Goal: Information Seeking & Learning: Learn about a topic

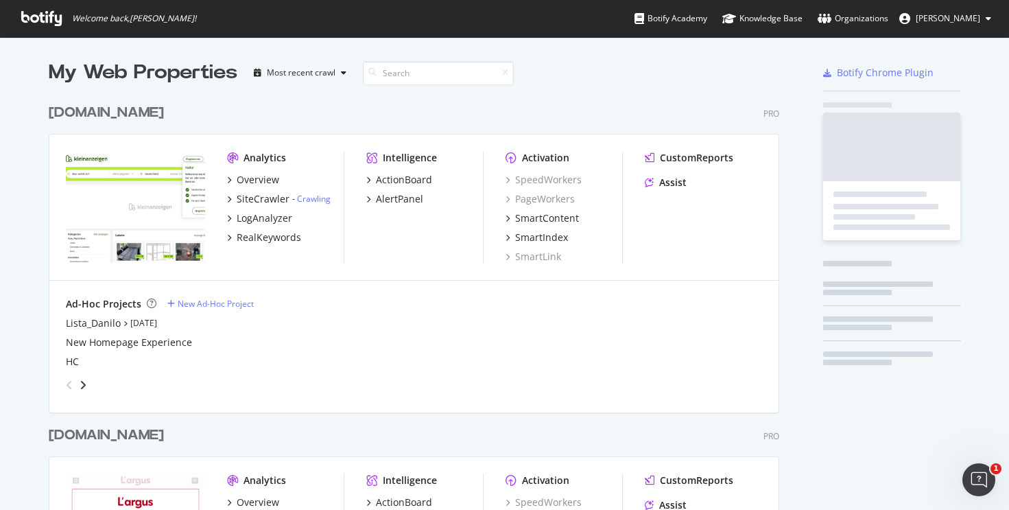
scroll to position [3994, 731]
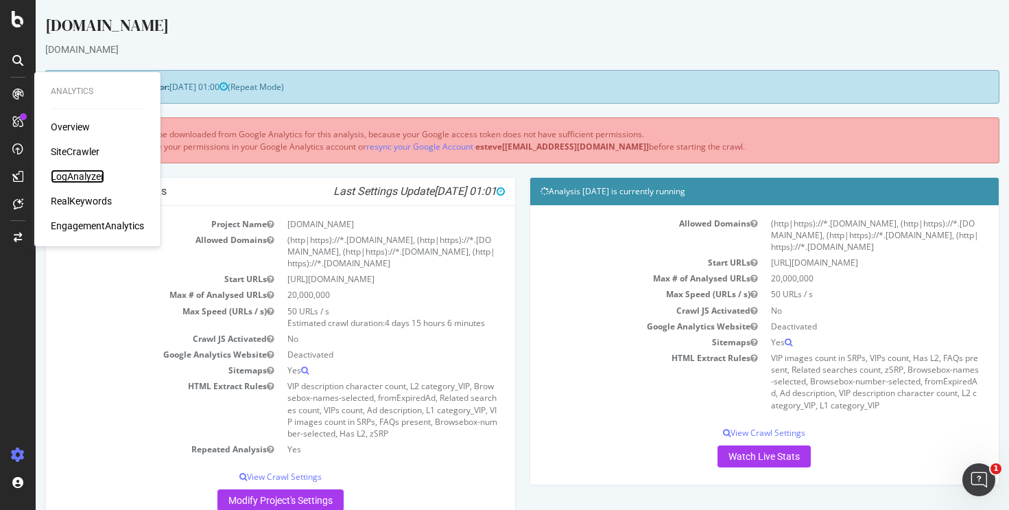
click at [83, 173] on div "LogAnalyzer" at bounding box center [78, 176] width 54 height 14
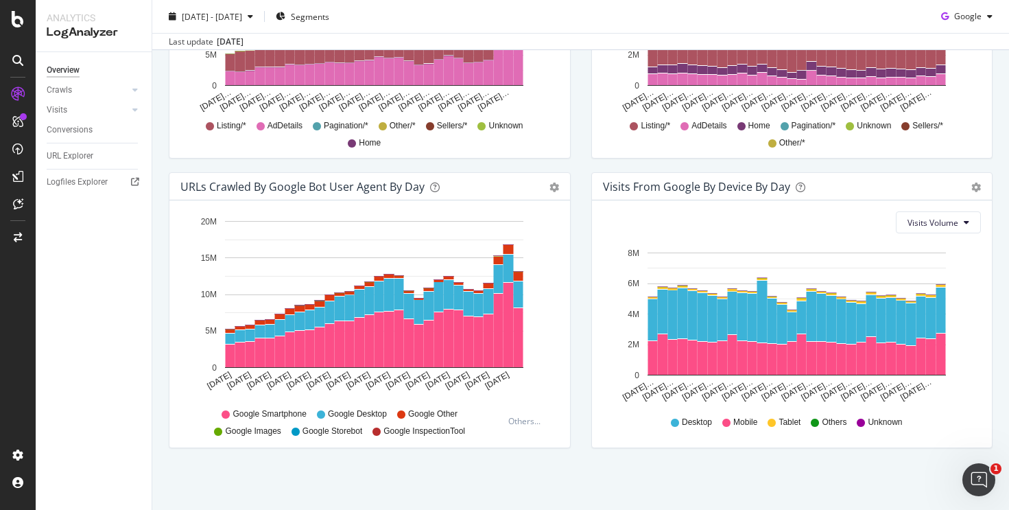
scroll to position [347, 0]
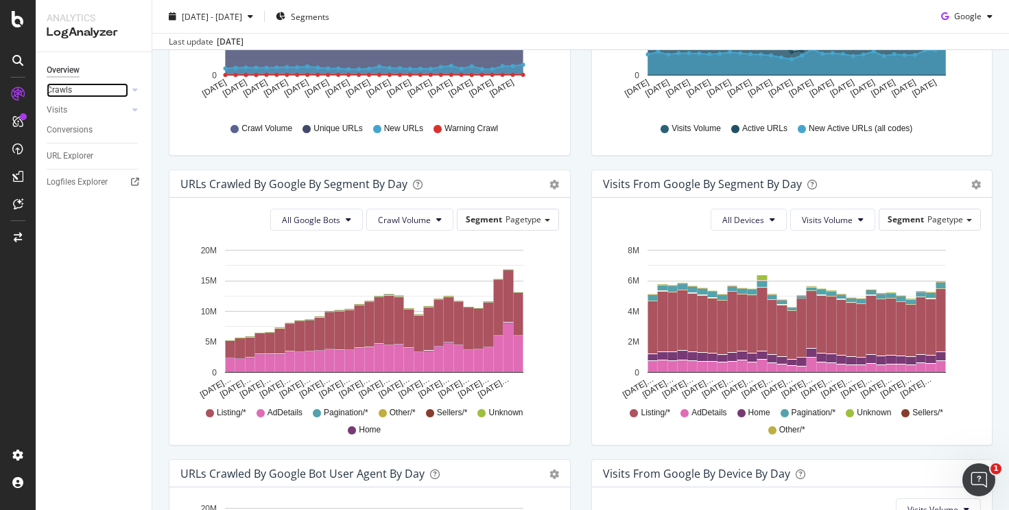
click at [126, 88] on div at bounding box center [122, 90] width 14 height 14
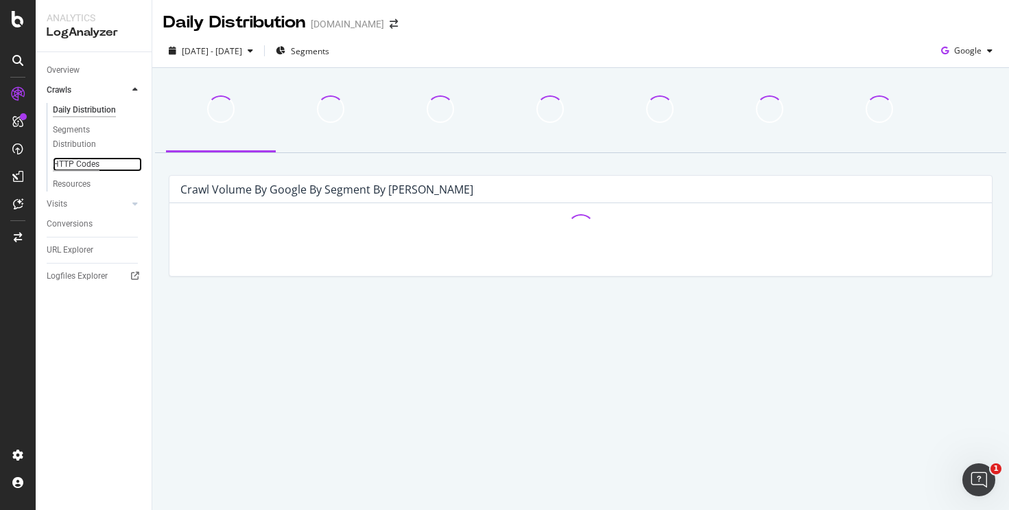
click at [80, 161] on div "HTTP Codes" at bounding box center [76, 164] width 47 height 14
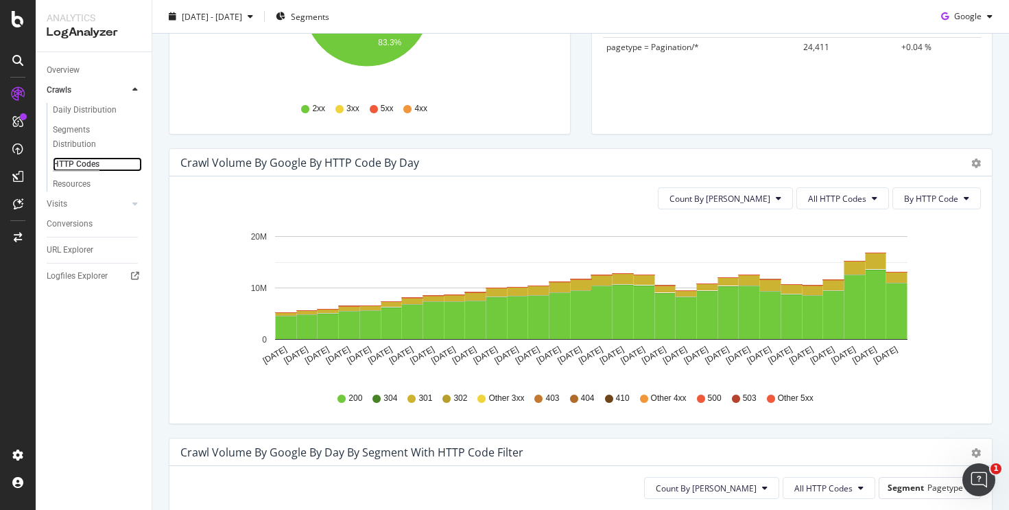
scroll to position [331, 0]
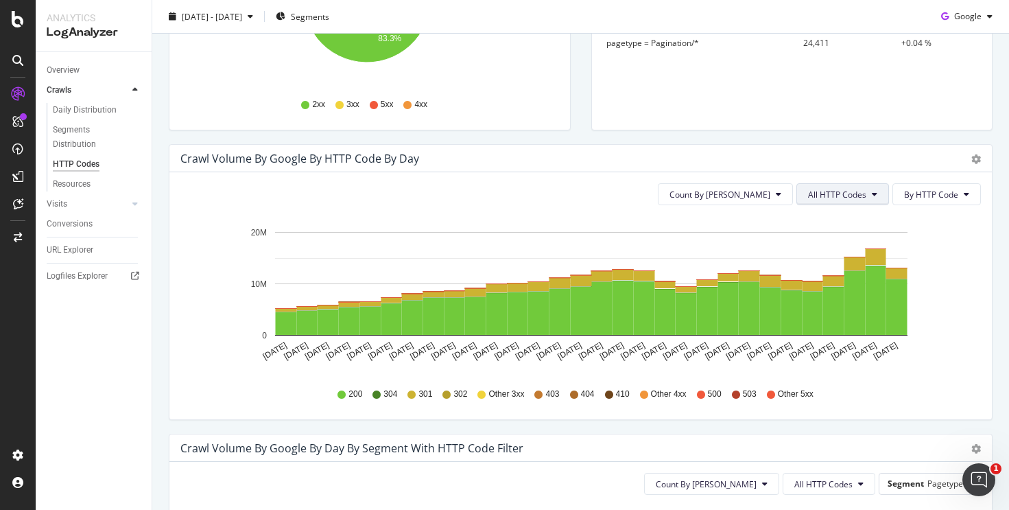
click at [823, 197] on span "All HTTP Codes" at bounding box center [837, 195] width 58 height 12
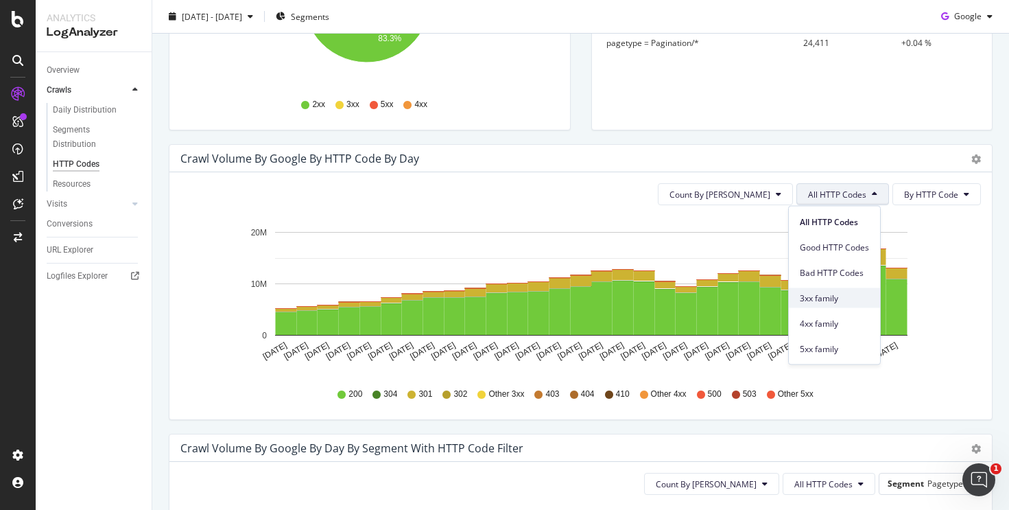
click at [843, 294] on span "3xx family" at bounding box center [834, 298] width 69 height 12
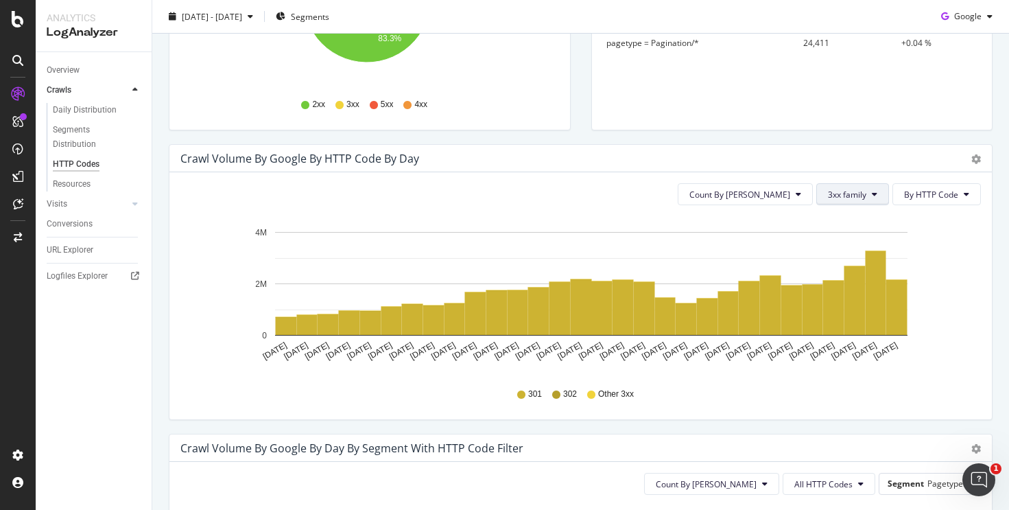
click at [872, 193] on icon at bounding box center [874, 194] width 5 height 8
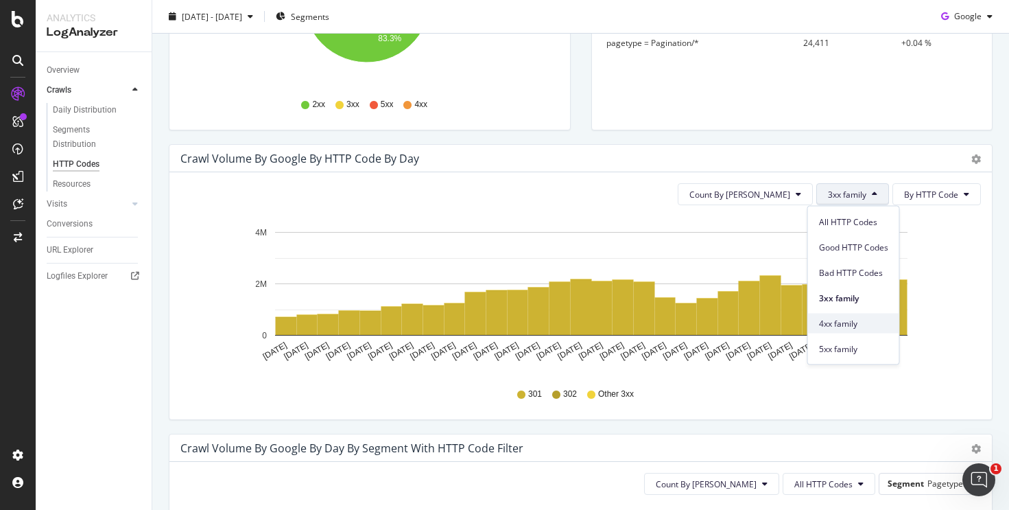
click at [849, 316] on div "4xx family" at bounding box center [853, 324] width 91 height 20
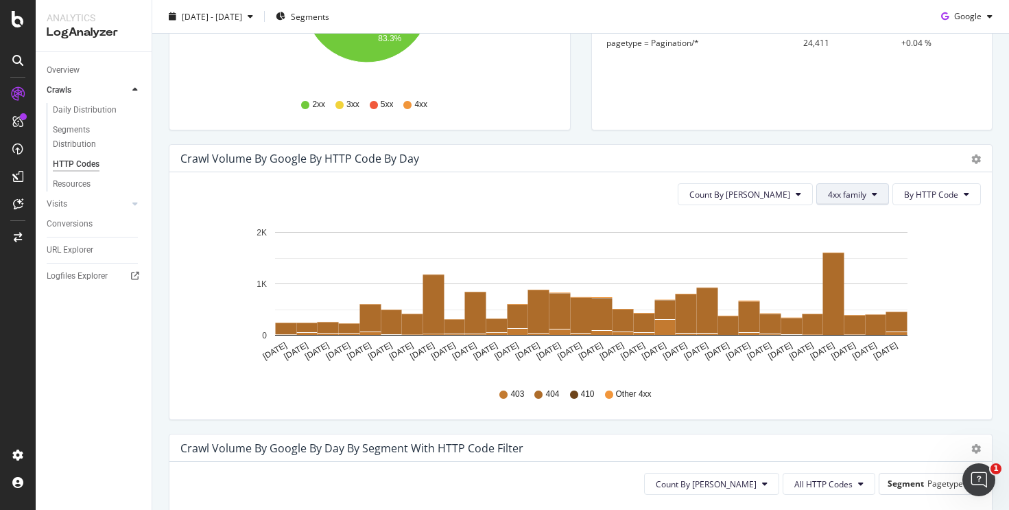
click at [843, 198] on span "4xx family" at bounding box center [847, 195] width 38 height 12
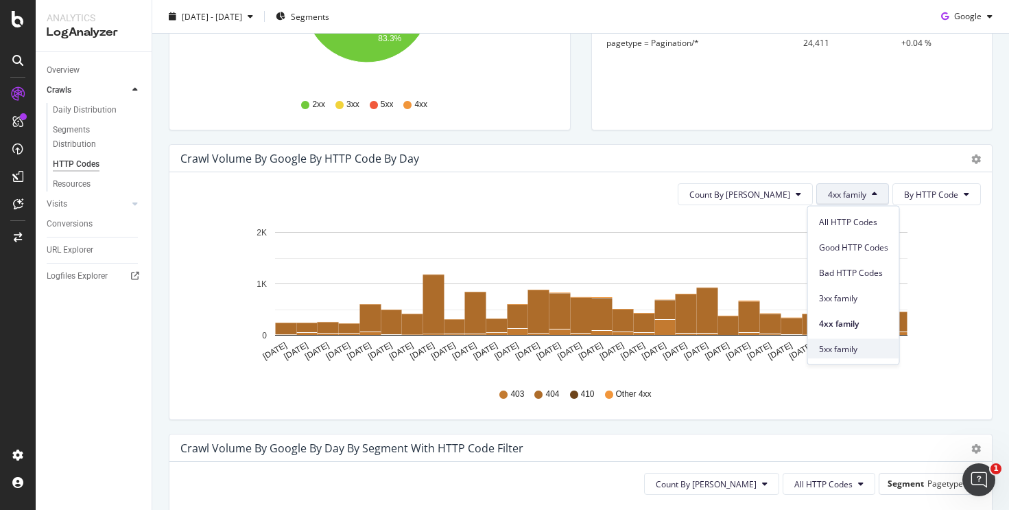
click at [838, 344] on span "5xx family" at bounding box center [853, 348] width 69 height 12
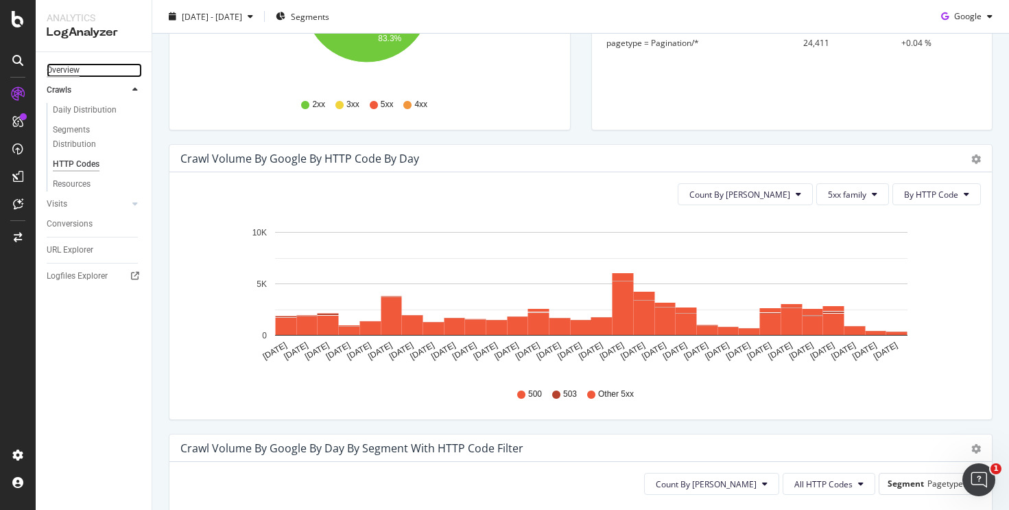
click at [73, 73] on div "Overview" at bounding box center [63, 70] width 33 height 14
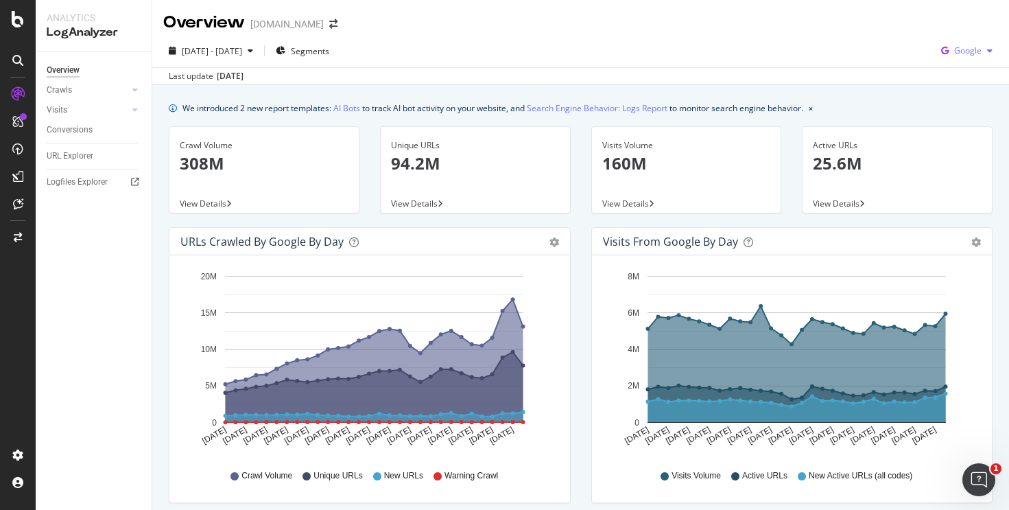
click at [952, 44] on div "Google" at bounding box center [967, 50] width 62 height 21
click at [945, 125] on span "OpenAI" at bounding box center [968, 129] width 51 height 12
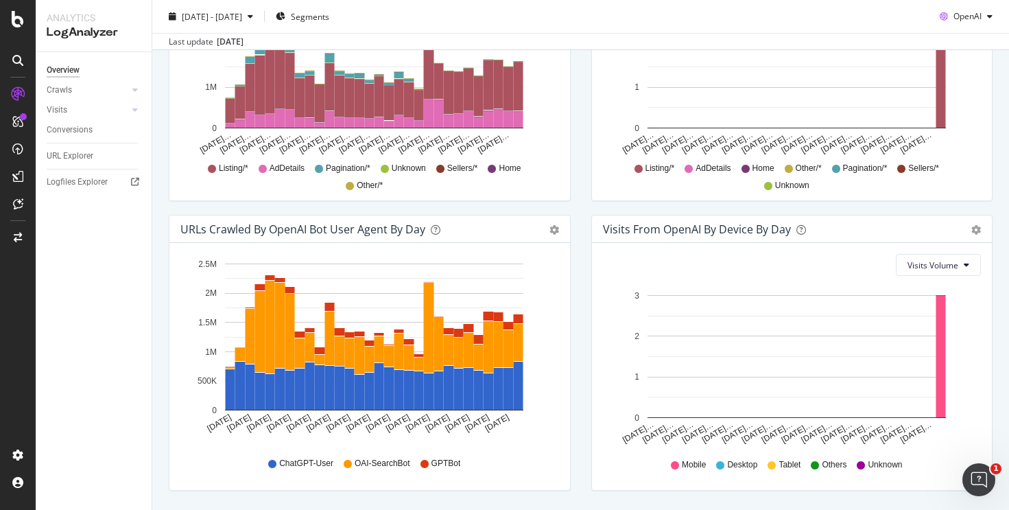
scroll to position [303, 0]
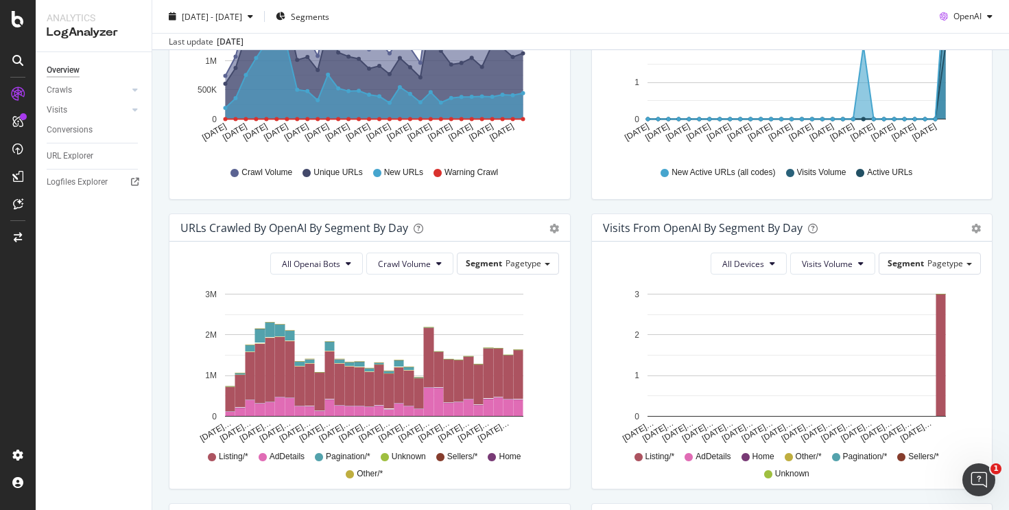
click at [696, 27] on div "[DATE] - [DATE] Segments OpenAI" at bounding box center [580, 18] width 857 height 27
